Goal: Task Accomplishment & Management: Use online tool/utility

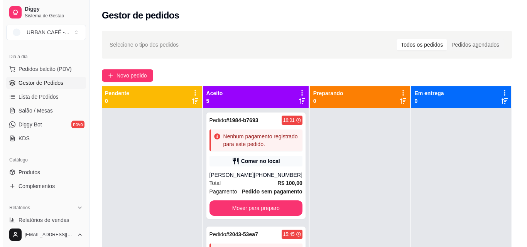
scroll to position [370, 0]
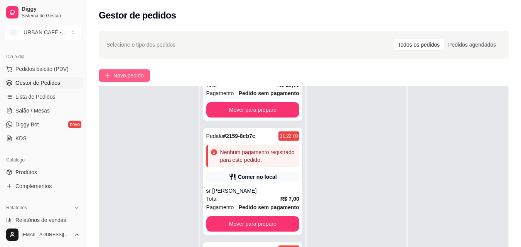
click at [132, 76] on span "Novo pedido" at bounding box center [128, 75] width 30 height 8
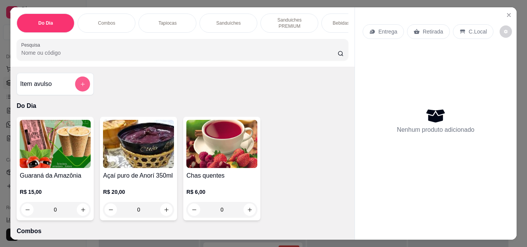
click at [77, 90] on button "add-separate-item" at bounding box center [82, 84] width 15 height 15
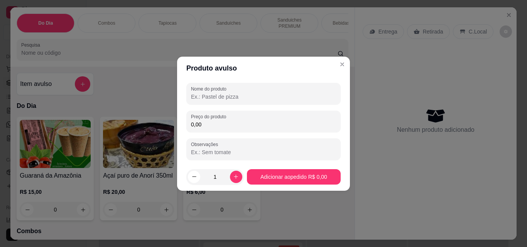
click at [222, 93] on input "Nome do produto" at bounding box center [263, 97] width 145 height 8
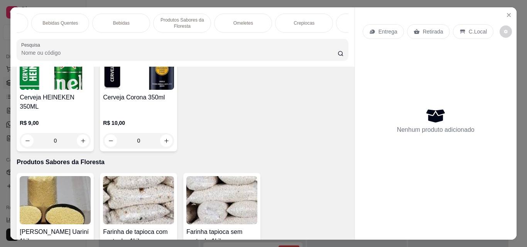
scroll to position [1680, 0]
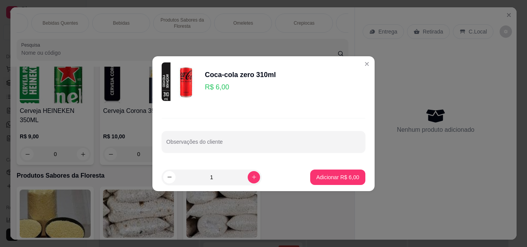
click at [218, 177] on input "1" at bounding box center [212, 177] width 72 height 15
type input "2"
click at [344, 181] on button "Adicionar R$ 12,00" at bounding box center [336, 177] width 57 height 15
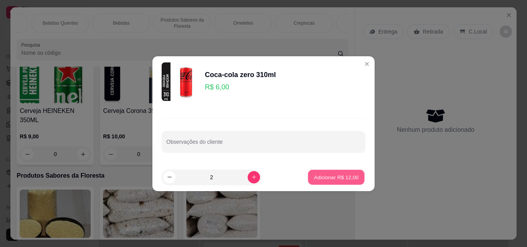
type input "2"
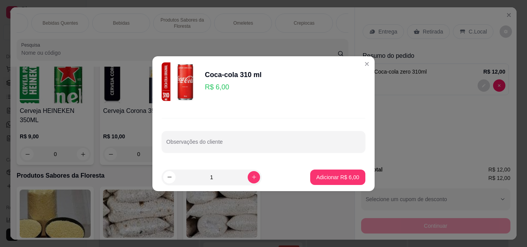
click at [211, 178] on input "1" at bounding box center [212, 177] width 72 height 15
click at [313, 182] on button "Adicionar R$ 12,00" at bounding box center [336, 177] width 57 height 15
click at [333, 175] on p "Adicionar R$ 12,00" at bounding box center [336, 177] width 45 height 7
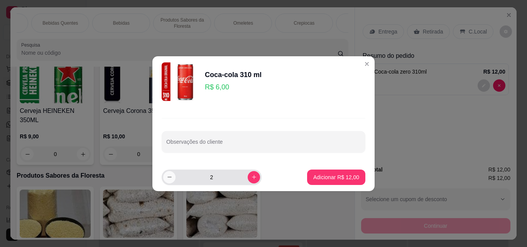
click at [167, 178] on icon "decrease-product-quantity" at bounding box center [170, 177] width 6 height 6
type input "1"
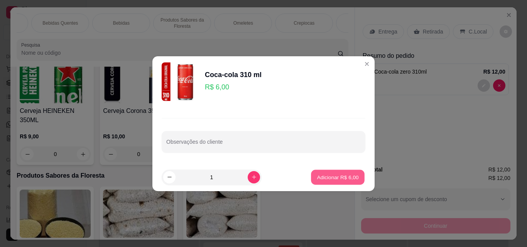
click at [342, 179] on p "Adicionar R$ 6,00" at bounding box center [338, 177] width 42 height 7
type input "1"
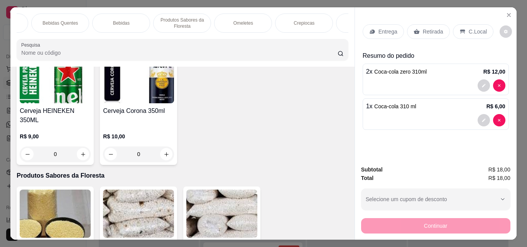
type input "2"
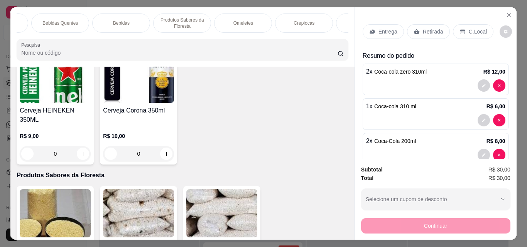
type input "2"
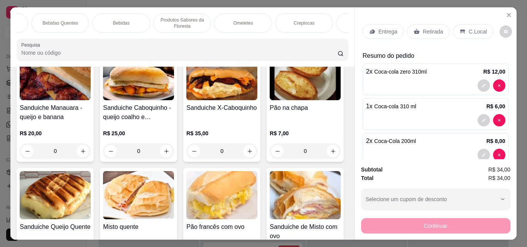
scroll to position [0, 0]
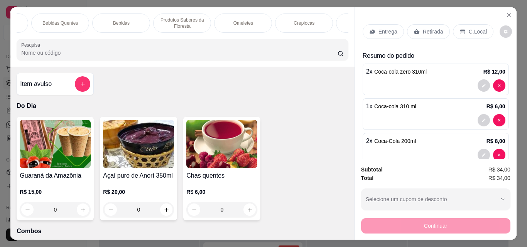
click at [86, 81] on div at bounding box center [82, 83] width 15 height 15
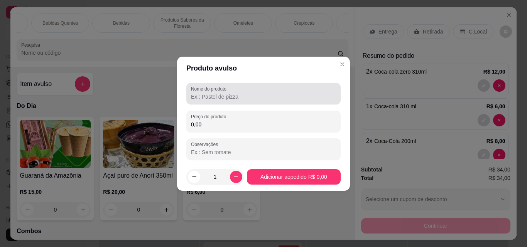
click at [216, 98] on input "Nome do produto" at bounding box center [263, 97] width 145 height 8
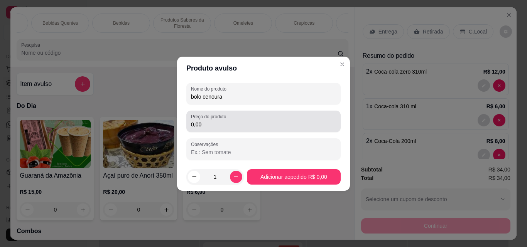
type input "bolo cenoura"
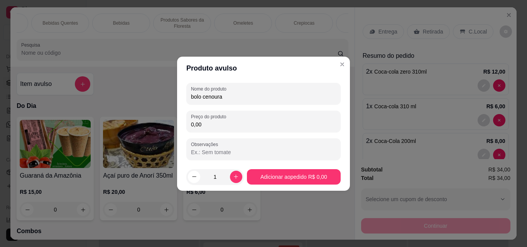
click at [207, 123] on input "0,00" at bounding box center [263, 125] width 145 height 8
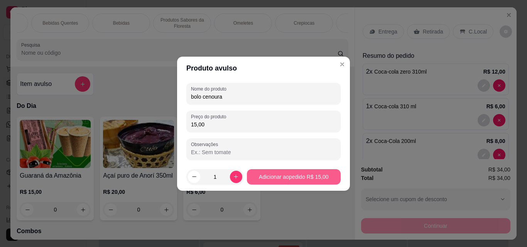
type input "15,00"
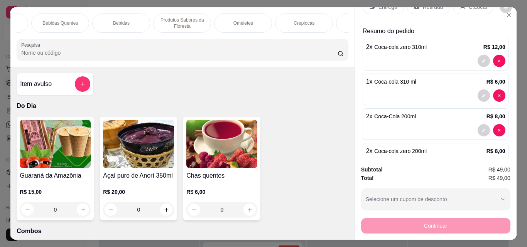
scroll to position [25, 0]
click at [478, 54] on button "decrease-product-quantity" at bounding box center [484, 60] width 12 height 12
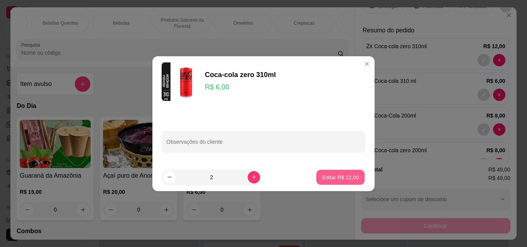
click at [325, 178] on p "Editar R$ 12,00" at bounding box center [340, 177] width 36 height 7
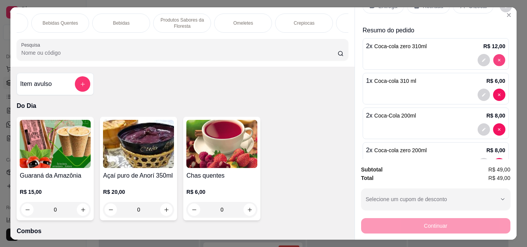
type input "0"
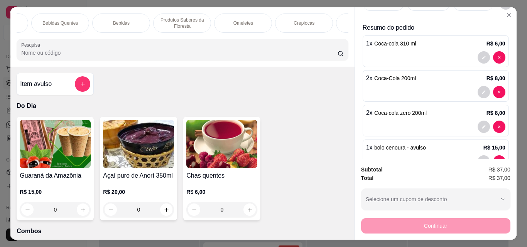
scroll to position [51, 0]
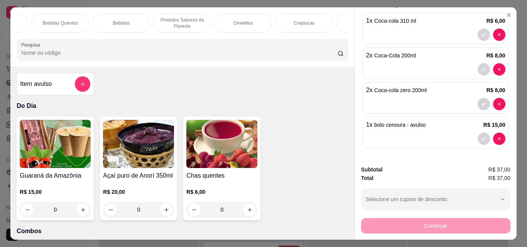
click at [132, 17] on div "Bebidas" at bounding box center [121, 23] width 58 height 19
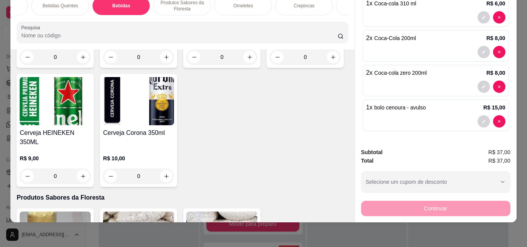
type input "3"
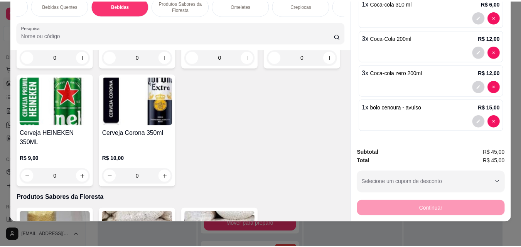
scroll to position [0, 0]
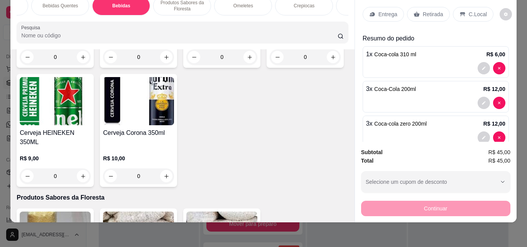
click at [418, 13] on div "Retirada" at bounding box center [428, 14] width 43 height 15
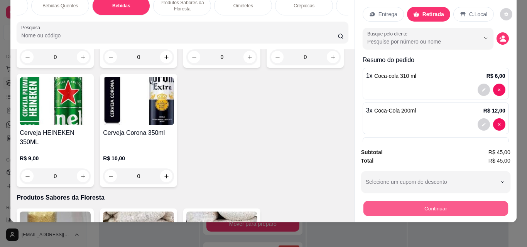
click at [444, 201] on button "Continuar" at bounding box center [435, 208] width 145 height 15
click at [429, 201] on button "Continuar" at bounding box center [435, 208] width 149 height 15
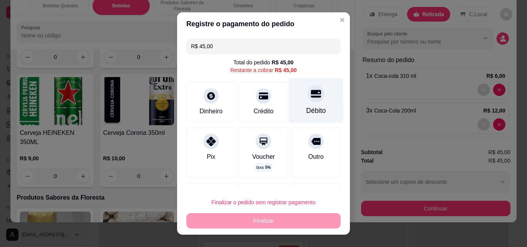
click at [311, 94] on icon at bounding box center [316, 94] width 10 height 8
type input "R$ 0,00"
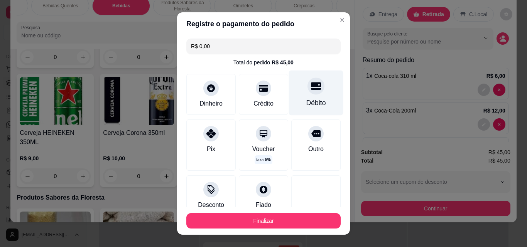
click at [308, 95] on div "Débito" at bounding box center [316, 93] width 54 height 45
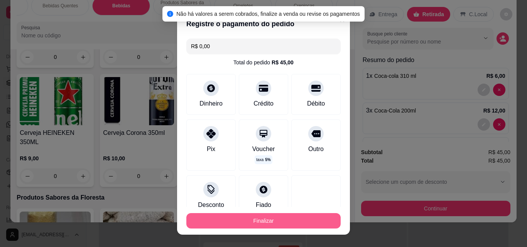
click at [254, 220] on button "Finalizar" at bounding box center [263, 220] width 154 height 15
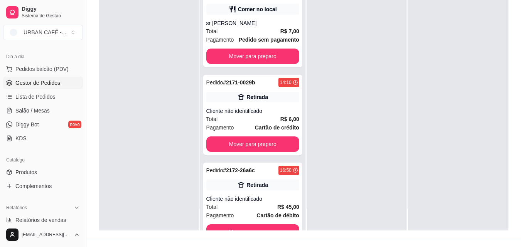
scroll to position [118, 0]
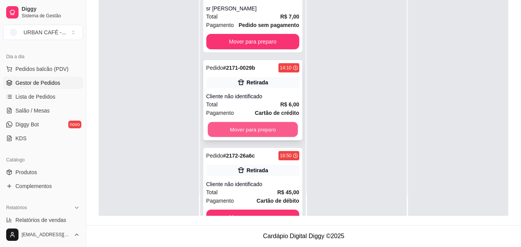
click at [277, 137] on button "Mover para preparo" at bounding box center [253, 129] width 90 height 15
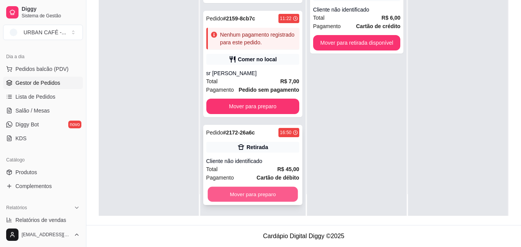
click at [277, 193] on button "Mover para preparo" at bounding box center [253, 194] width 90 height 15
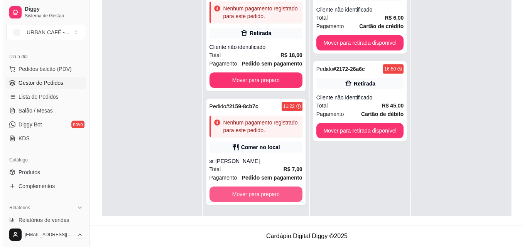
scroll to position [282, 0]
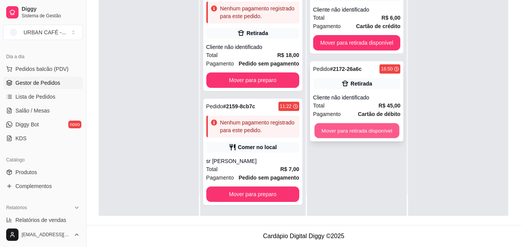
click at [372, 129] on button "Mover para retirada disponível" at bounding box center [357, 130] width 85 height 15
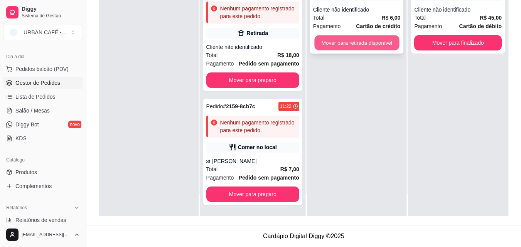
click at [383, 46] on button "Mover para retirada disponível" at bounding box center [357, 43] width 85 height 15
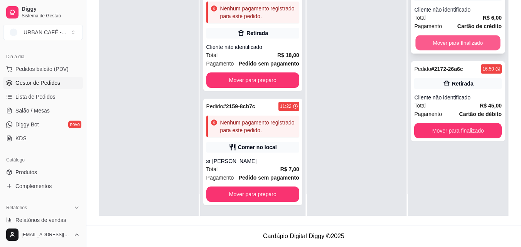
click at [448, 47] on button "Mover para finalizado" at bounding box center [458, 43] width 85 height 15
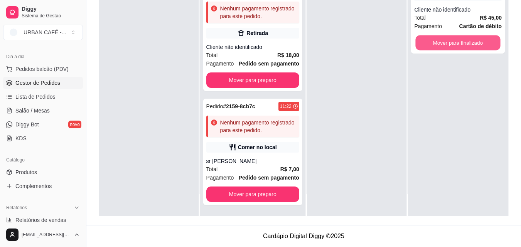
click at [448, 47] on button "Mover para finalizado" at bounding box center [458, 43] width 85 height 15
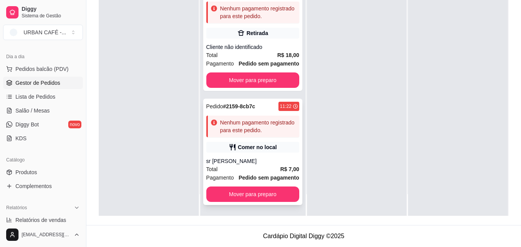
click at [246, 121] on div "Nenhum pagamento registrado para este pedido." at bounding box center [258, 126] width 76 height 15
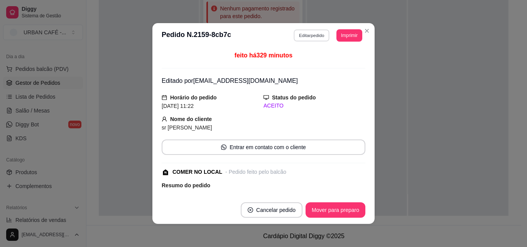
click at [301, 32] on button "Editar pedido" at bounding box center [312, 35] width 36 height 12
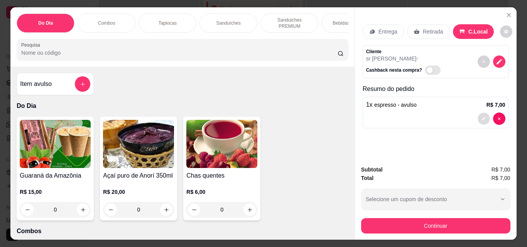
click at [478, 116] on button "decrease-product-quantity" at bounding box center [484, 119] width 12 height 12
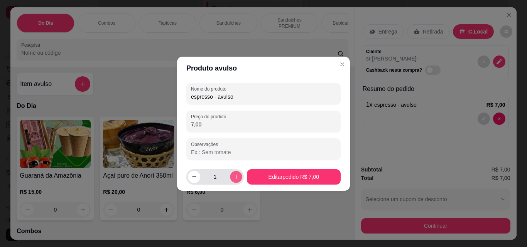
click at [234, 174] on icon "increase-product-quantity" at bounding box center [236, 177] width 6 height 6
type input "2"
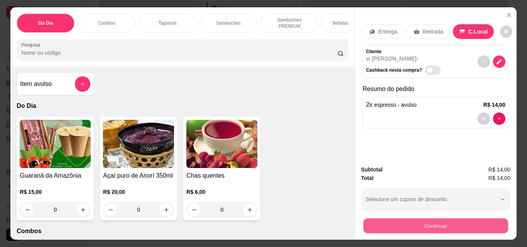
click at [454, 221] on button "Continuar" at bounding box center [435, 225] width 145 height 15
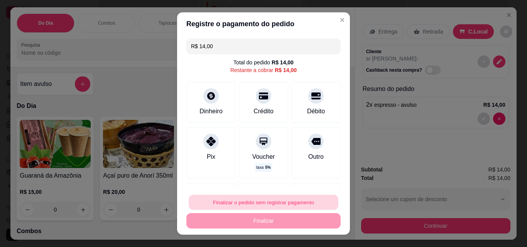
click at [284, 203] on button "Finalizar o pedido sem registrar pagamento" at bounding box center [264, 202] width 150 height 15
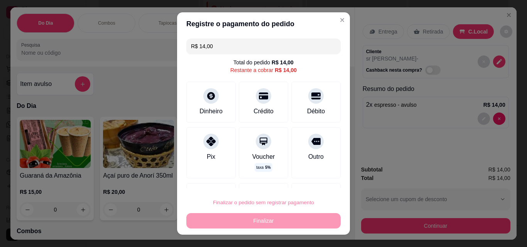
click at [303, 184] on button "Confirmar" at bounding box center [307, 181] width 27 height 12
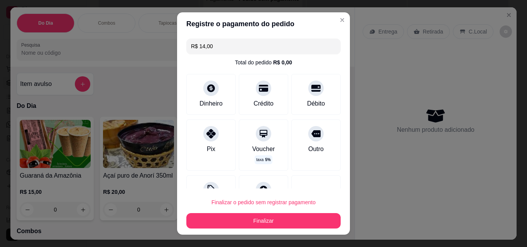
type input "R$ 0,00"
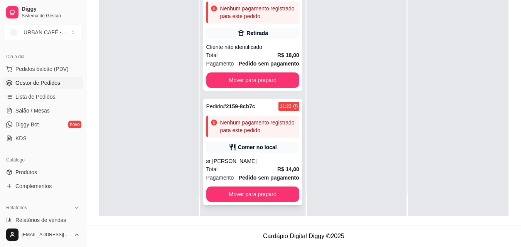
click at [245, 122] on div "Nenhum pagamento registrado para este pedido." at bounding box center [258, 126] width 76 height 15
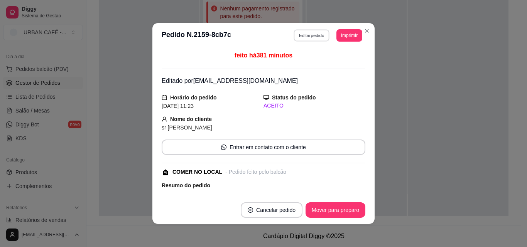
click at [318, 37] on button "Editar pedido" at bounding box center [312, 35] width 36 height 12
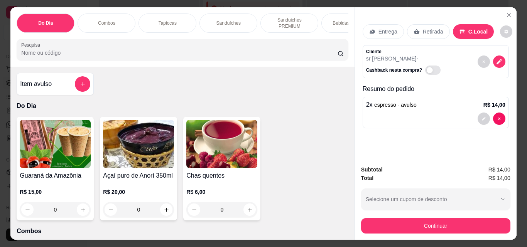
click at [423, 29] on p "Retirada" at bounding box center [433, 32] width 20 height 8
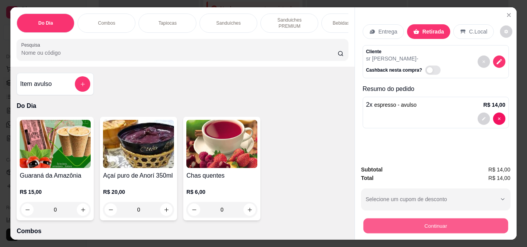
click at [411, 221] on button "Continuar" at bounding box center [435, 225] width 145 height 15
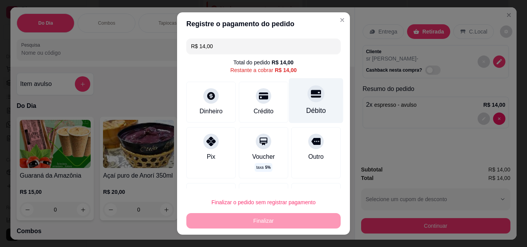
click at [311, 92] on div at bounding box center [316, 93] width 17 height 17
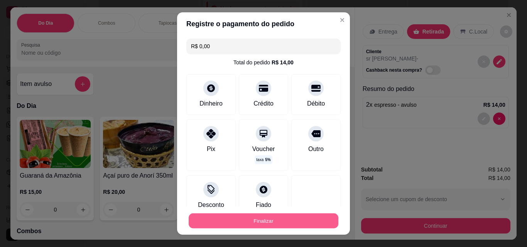
click at [249, 222] on button "Finalizar" at bounding box center [264, 221] width 150 height 15
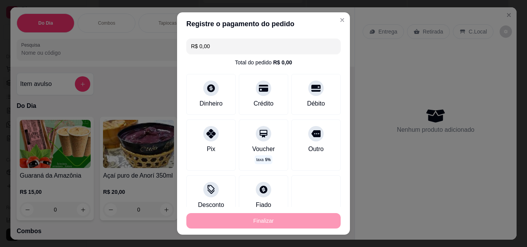
type input "-R$ 14,00"
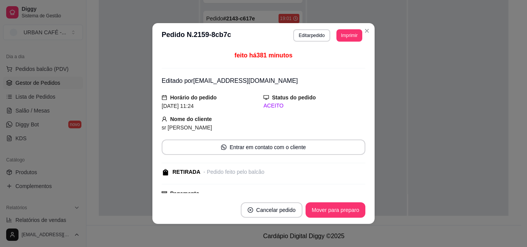
scroll to position [240, 0]
click at [325, 212] on button "Mover para preparo" at bounding box center [336, 210] width 60 height 15
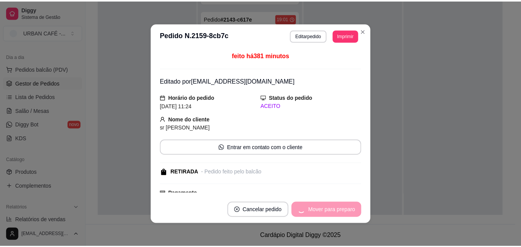
scroll to position [152, 0]
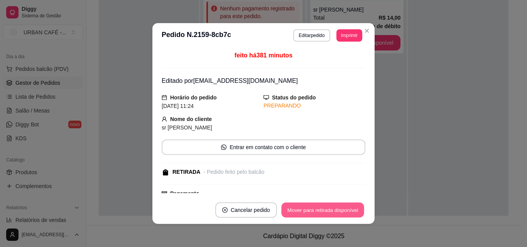
click at [325, 212] on button "Mover para retirada disponível" at bounding box center [322, 210] width 83 height 15
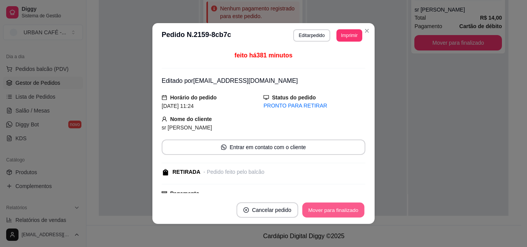
click at [324, 212] on button "Mover para finalizado" at bounding box center [334, 210] width 62 height 15
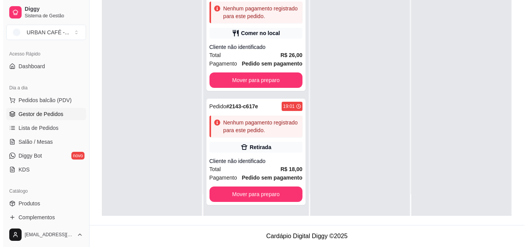
scroll to position [0, 0]
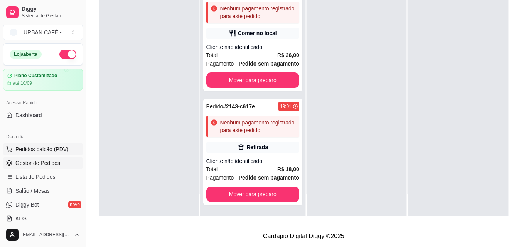
click at [54, 149] on span "Pedidos balcão (PDV)" at bounding box center [41, 149] width 53 height 8
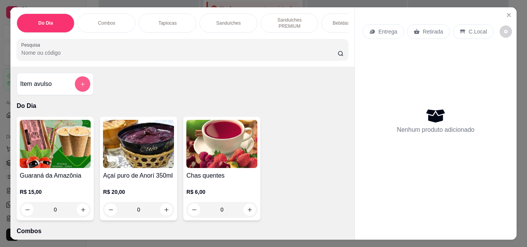
click at [85, 87] on button "add-separate-item" at bounding box center [82, 83] width 15 height 15
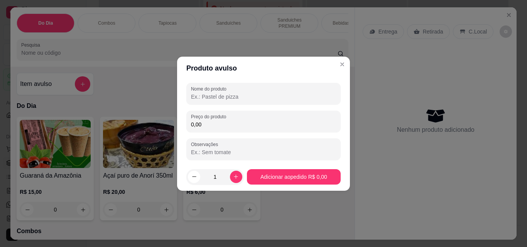
click at [228, 96] on input "Nome do produto" at bounding box center [263, 97] width 145 height 8
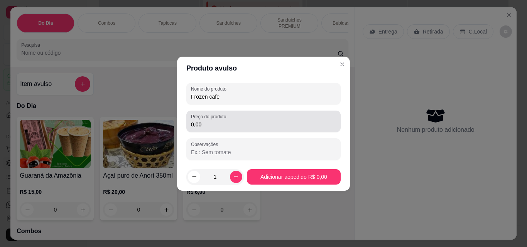
type input "Frozen cafe"
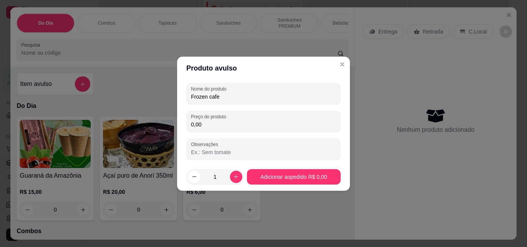
click at [221, 122] on input "0,00" at bounding box center [263, 125] width 145 height 8
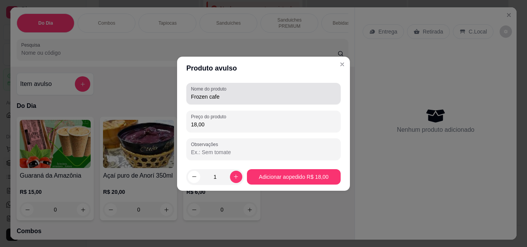
type input "18,00"
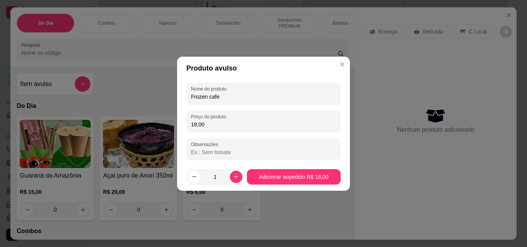
drag, startPoint x: 210, startPoint y: 99, endPoint x: 347, endPoint y: 76, distance: 138.4
click at [347, 76] on section "Produto avulso Nome do produto Frozen cafe Preço do produto 18,00 Observações 1…" at bounding box center [263, 124] width 173 height 134
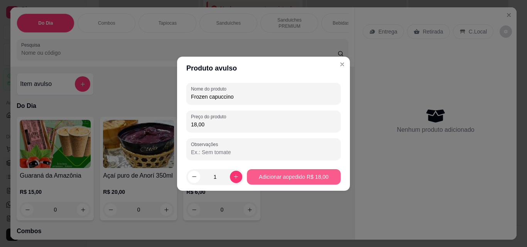
type input "Frozen capuccino"
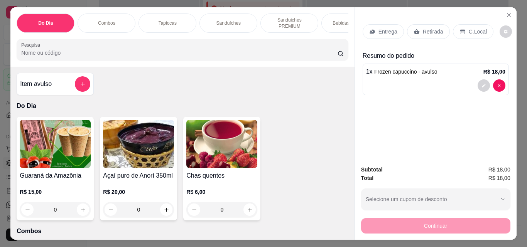
click at [242, 18] on div "Sanduíches" at bounding box center [229, 23] width 58 height 19
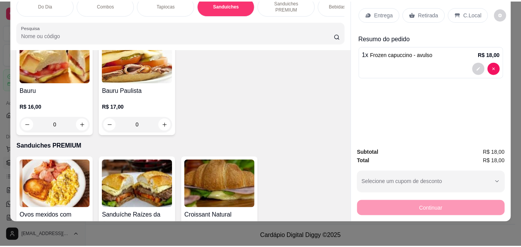
scroll to position [714, 0]
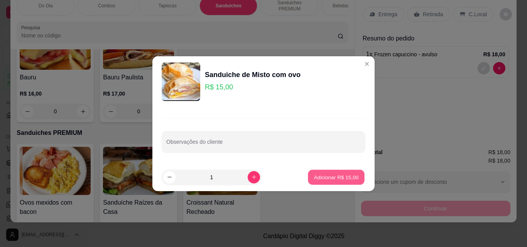
click at [326, 175] on p "Adicionar R$ 15,00" at bounding box center [336, 177] width 45 height 7
type input "1"
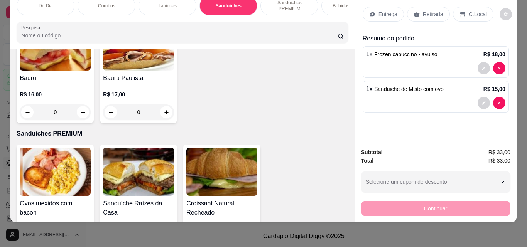
click at [416, 11] on icon at bounding box center [417, 14] width 6 height 6
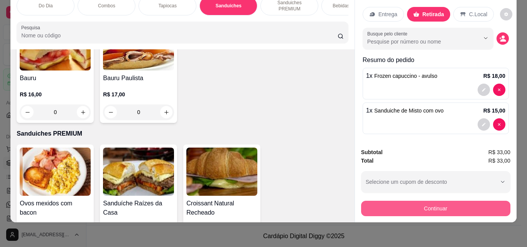
click at [415, 201] on button "Continuar" at bounding box center [435, 208] width 149 height 15
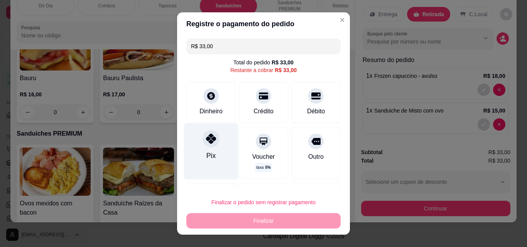
click at [206, 137] on icon at bounding box center [211, 139] width 10 height 10
type input "R$ 0,00"
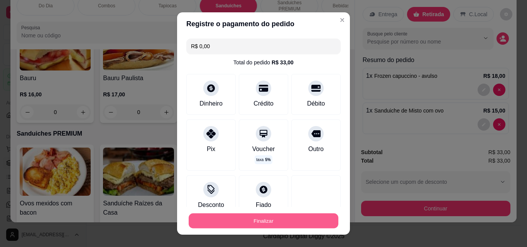
click at [235, 217] on button "Finalizar" at bounding box center [264, 221] width 150 height 15
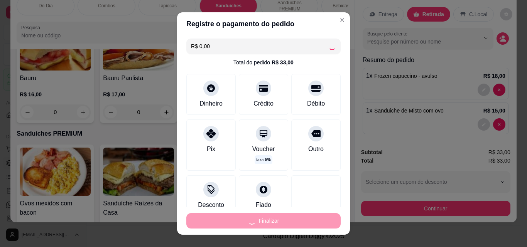
type input "0"
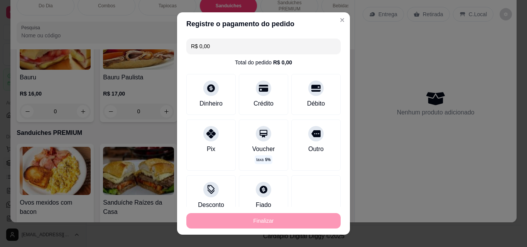
type input "-R$ 33,00"
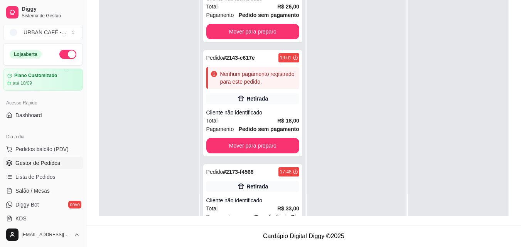
scroll to position [240, 0]
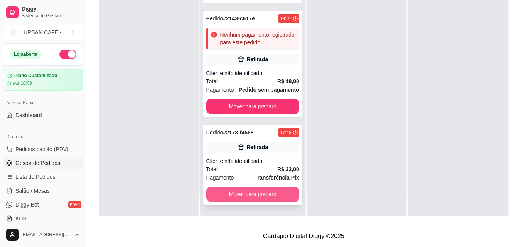
click at [272, 195] on button "Mover para preparo" at bounding box center [252, 194] width 93 height 15
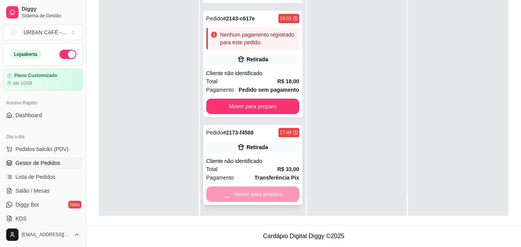
scroll to position [152, 0]
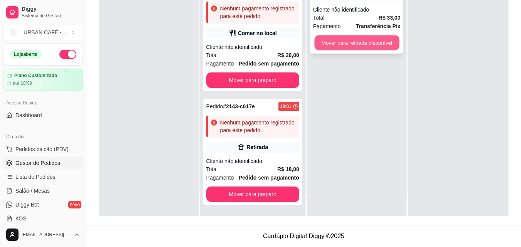
click at [360, 43] on button "Mover para retirada disponível" at bounding box center [357, 43] width 85 height 15
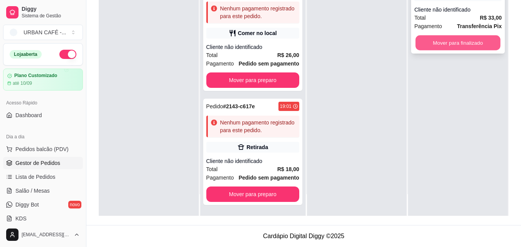
click at [452, 48] on button "Mover para finalizado" at bounding box center [458, 43] width 85 height 15
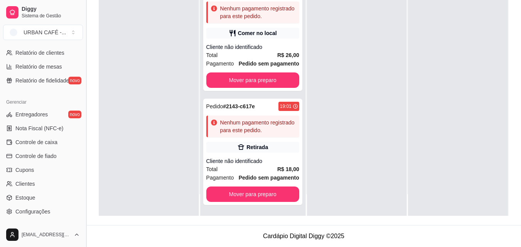
scroll to position [225, 0]
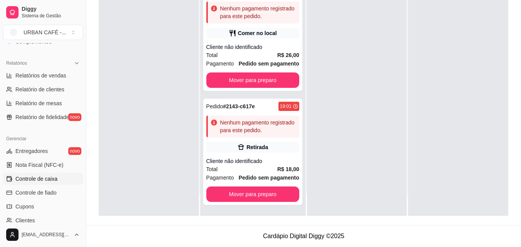
click at [47, 184] on link "Controle de caixa" at bounding box center [43, 179] width 80 height 12
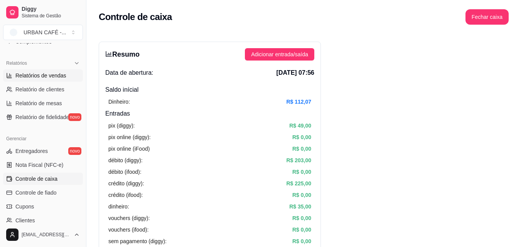
click at [32, 78] on span "Relatórios de vendas" at bounding box center [40, 76] width 51 height 8
select select "ALL"
select select "0"
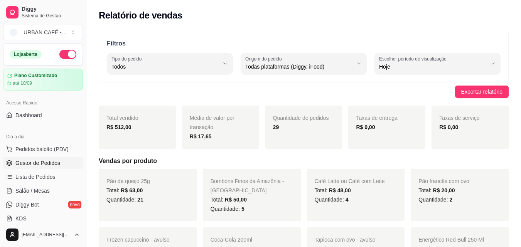
click at [30, 166] on span "Gestor de Pedidos" at bounding box center [37, 163] width 45 height 8
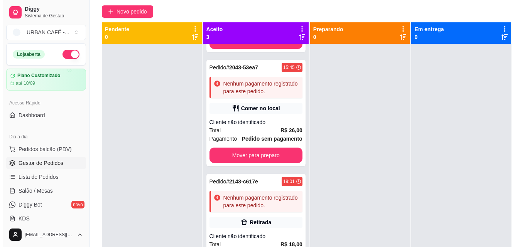
scroll to position [72, 0]
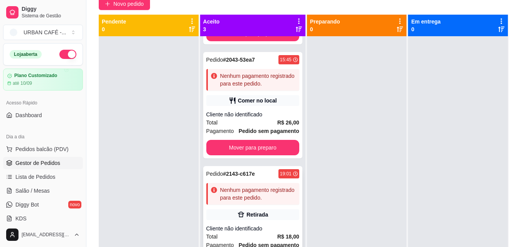
click at [239, 186] on div "Nenhum pagamento registrado para este pedido." at bounding box center [258, 193] width 76 height 15
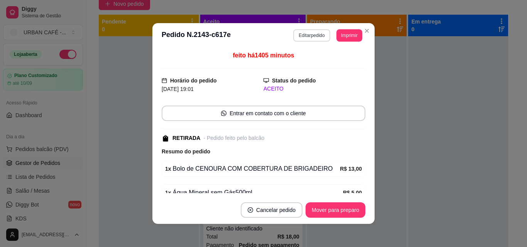
click at [310, 38] on button "Editar pedido" at bounding box center [311, 35] width 37 height 12
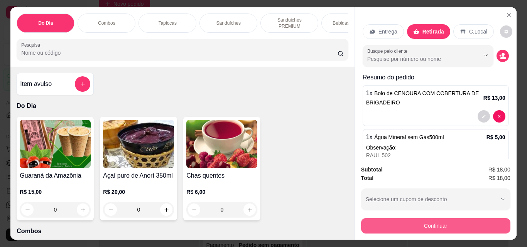
click at [420, 227] on button "Continuar" at bounding box center [435, 225] width 149 height 15
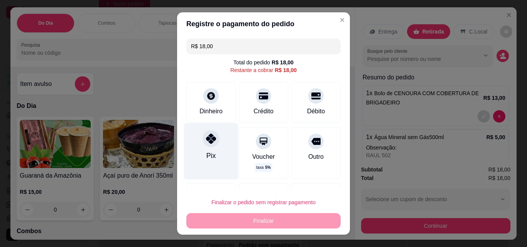
click at [213, 150] on div "Pix" at bounding box center [211, 151] width 54 height 56
type input "R$ 0,00"
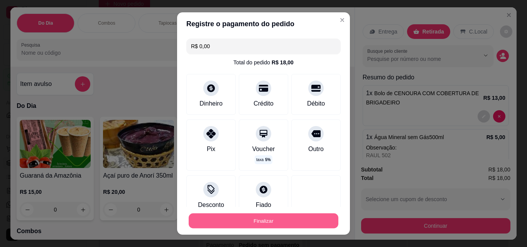
click at [240, 216] on button "Finalizar" at bounding box center [264, 221] width 150 height 15
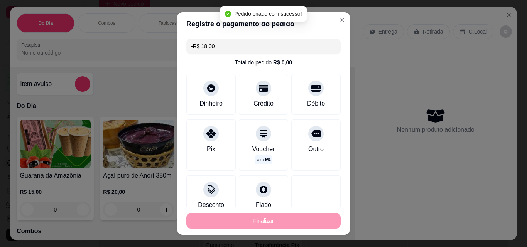
scroll to position [109, 0]
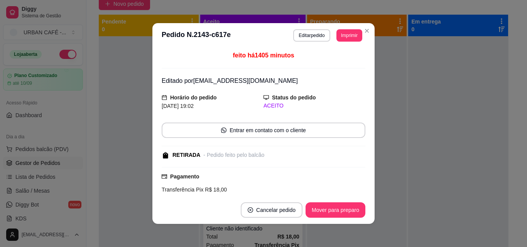
click at [386, 201] on div "**********" at bounding box center [263, 123] width 527 height 247
click at [352, 210] on button "Mover para preparo" at bounding box center [335, 210] width 58 height 15
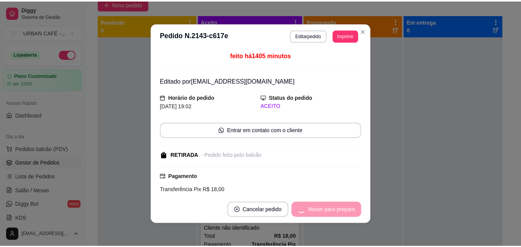
scroll to position [21, 0]
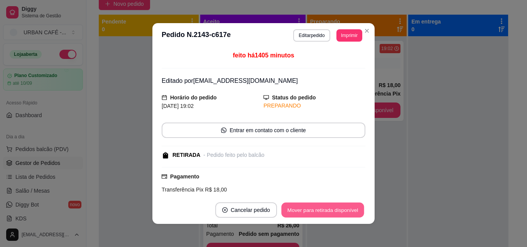
click at [352, 211] on button "Mover para retirada disponível" at bounding box center [322, 210] width 83 height 15
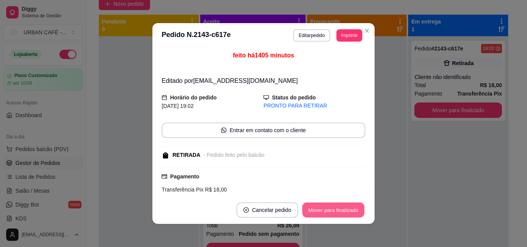
click at [352, 211] on button "Mover para finalizado" at bounding box center [334, 210] width 62 height 15
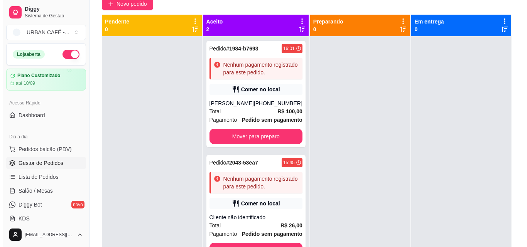
scroll to position [0, 0]
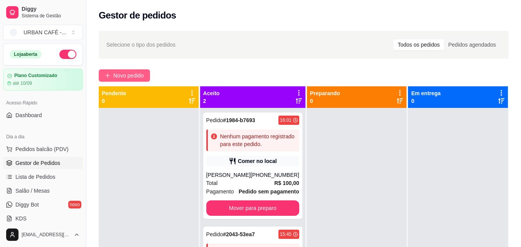
click at [147, 78] on button "Novo pedido" at bounding box center [124, 75] width 51 height 12
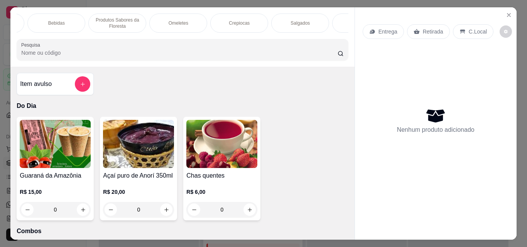
scroll to position [0, 370]
click at [289, 15] on div "Salgados" at bounding box center [285, 23] width 58 height 19
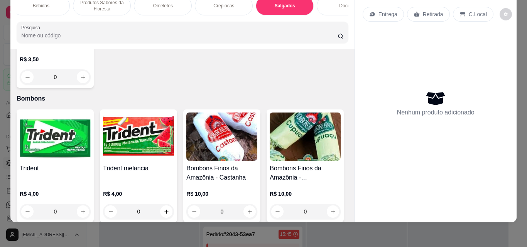
scroll to position [0, 0]
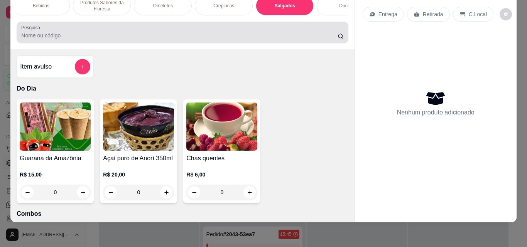
click at [160, 24] on div "Pesquisa" at bounding box center [182, 33] width 331 height 22
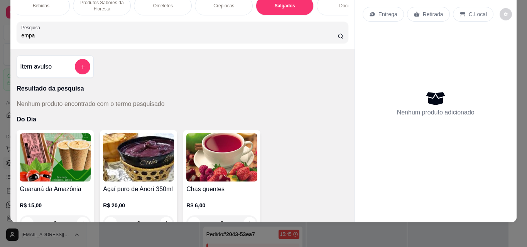
type input "empa"
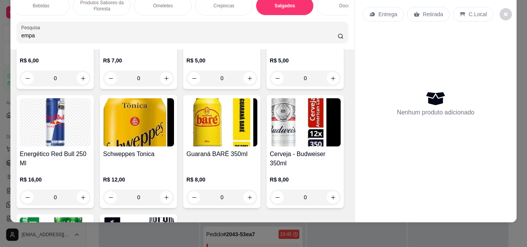
scroll to position [1517, 0]
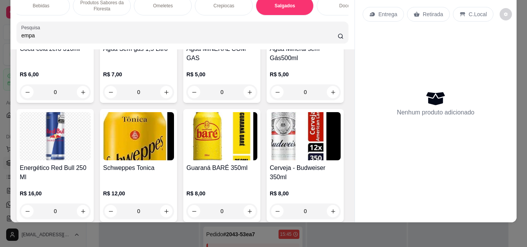
click at [328, 37] on input "empa" at bounding box center [179, 36] width 316 height 8
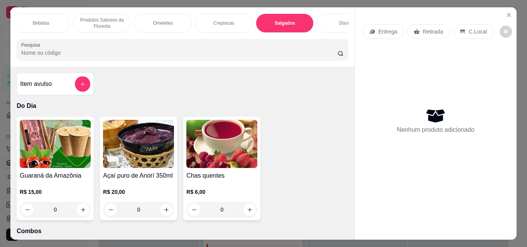
scroll to position [0, 0]
click at [81, 87] on icon "add-separate-item" at bounding box center [83, 84] width 6 height 6
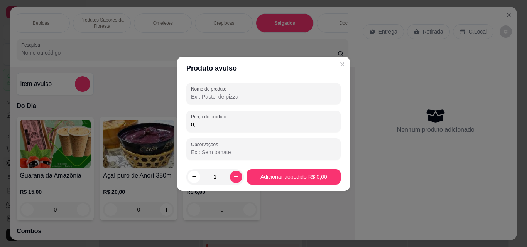
click at [238, 98] on input "Nome do produto" at bounding box center [263, 97] width 145 height 8
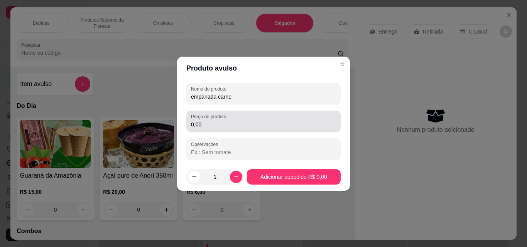
type input "empanada carne"
click at [229, 116] on div "0,00" at bounding box center [263, 121] width 145 height 15
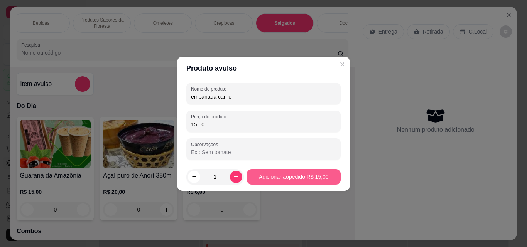
type input "15,00"
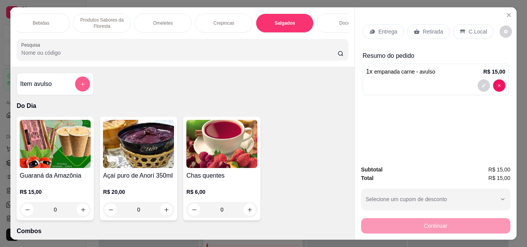
click at [86, 86] on button "add-separate-item" at bounding box center [82, 84] width 15 height 15
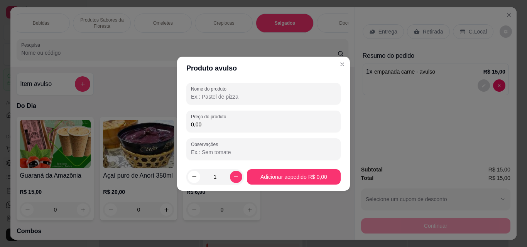
click at [203, 94] on input "Nome do produto" at bounding box center [263, 97] width 145 height 8
type input "c"
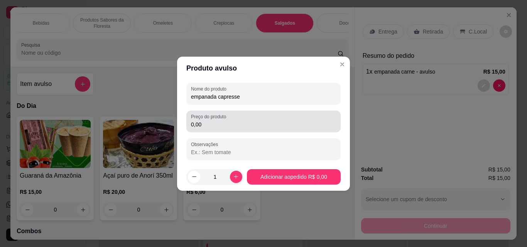
type input "empanada capresse"
click at [218, 124] on input "0,00" at bounding box center [263, 125] width 145 height 8
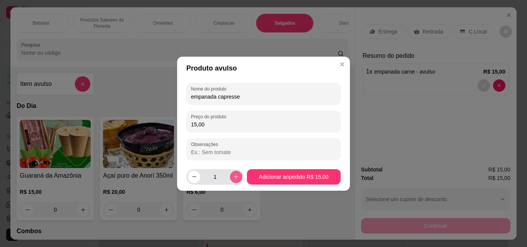
type input "15,00"
click at [233, 178] on icon "increase-product-quantity" at bounding box center [236, 177] width 6 height 6
type input "2"
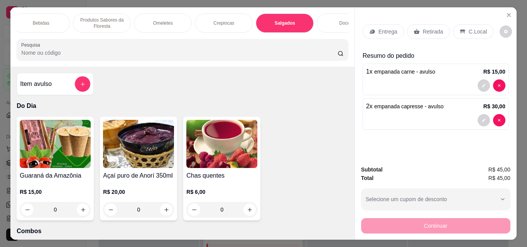
click at [425, 28] on p "Retirada" at bounding box center [433, 32] width 20 height 8
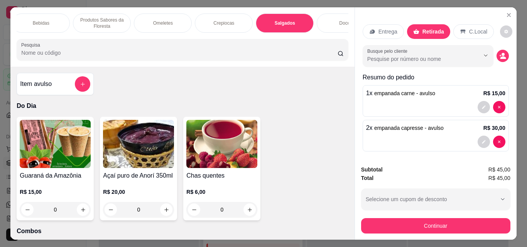
click at [436, 236] on div "Subtotal R$ 45,00 Total R$ 45,00 Selecione um cupom de desconto CLIENTEVIP Sele…" at bounding box center [436, 199] width 162 height 81
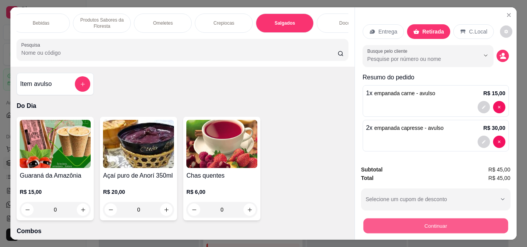
click at [436, 221] on button "Continuar" at bounding box center [435, 225] width 145 height 15
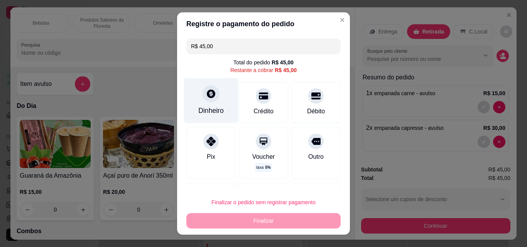
click at [200, 108] on div "Dinheiro" at bounding box center [210, 111] width 25 height 10
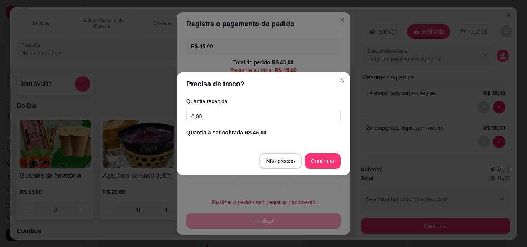
click at [266, 115] on input "0,00" at bounding box center [263, 116] width 154 height 15
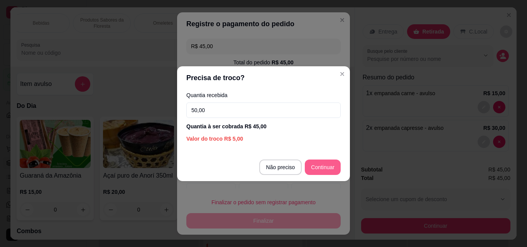
type input "50,00"
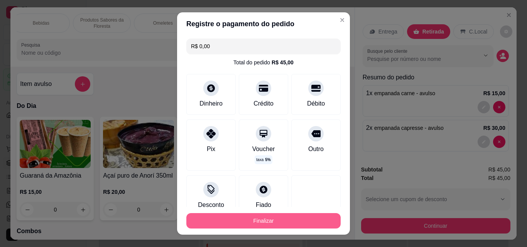
click at [276, 224] on button "Finalizar" at bounding box center [263, 220] width 154 height 15
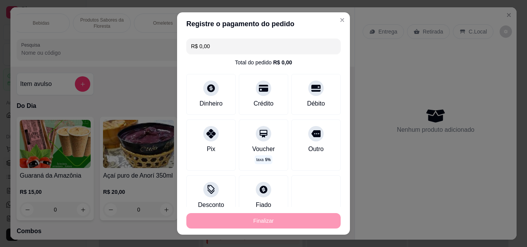
type input "-R$ 45,00"
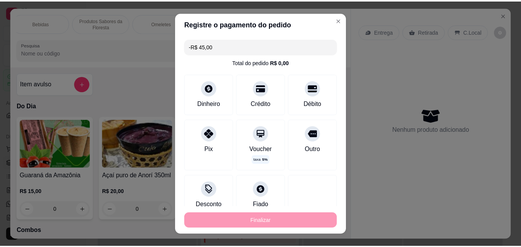
scroll to position [109, 0]
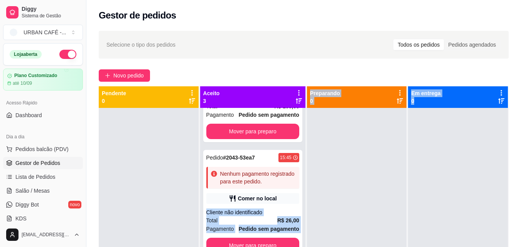
drag, startPoint x: 301, startPoint y: 193, endPoint x: 527, endPoint y: 128, distance: 235.2
click at [521, 128] on html "Diggy Sistema de Gestão URBAN CAFÉ - ... Loja aberta Plano Customizado até 10/0…" at bounding box center [260, 123] width 521 height 247
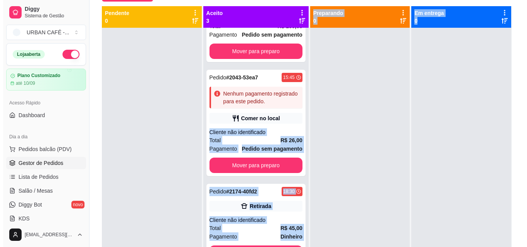
scroll to position [81, 0]
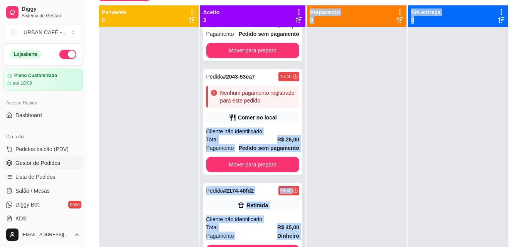
click at [231, 244] on div "Pedido # 2174-40fd2 18:30 Retirada Cliente não identificado Total R$ 45,00 Paga…" at bounding box center [252, 223] width 99 height 80
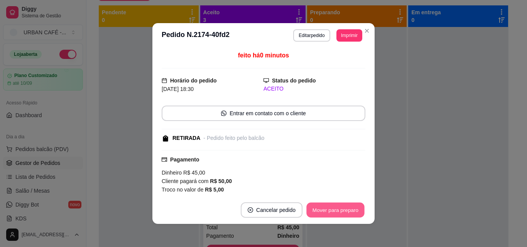
click at [327, 216] on button "Mover para preparo" at bounding box center [335, 210] width 58 height 15
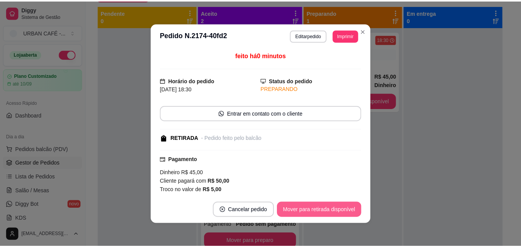
scroll to position [21, 0]
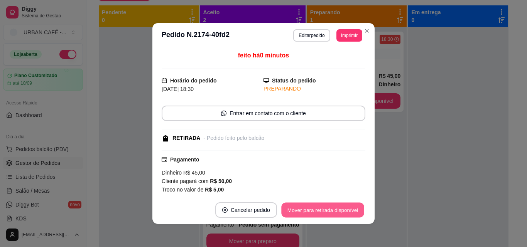
click at [327, 216] on button "Mover para retirada disponível" at bounding box center [322, 210] width 83 height 15
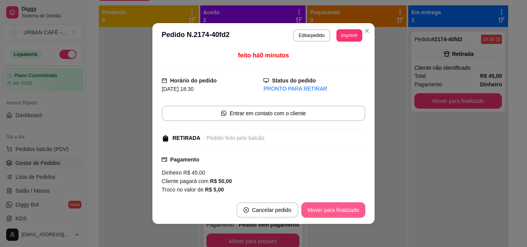
click at [328, 216] on button "Mover para finalizado" at bounding box center [333, 210] width 64 height 15
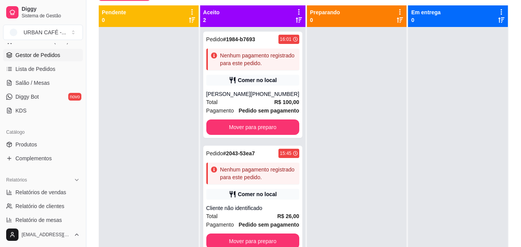
scroll to position [117, 0]
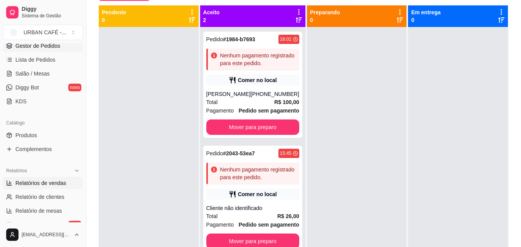
click at [45, 185] on span "Relatórios de vendas" at bounding box center [40, 183] width 51 height 8
select select "ALL"
select select "0"
